Goal: Task Accomplishment & Management: Use online tool/utility

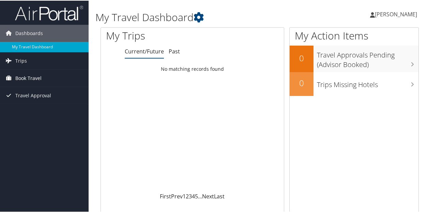
click at [34, 76] on span "Book Travel" at bounding box center [28, 77] width 26 height 17
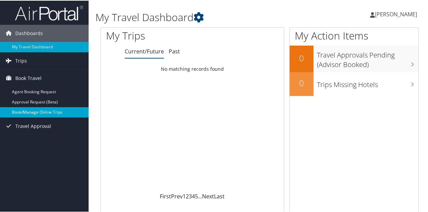
click at [39, 110] on link "Book/Manage Online Trips" at bounding box center [44, 112] width 89 height 10
